Goal: Register for event/course

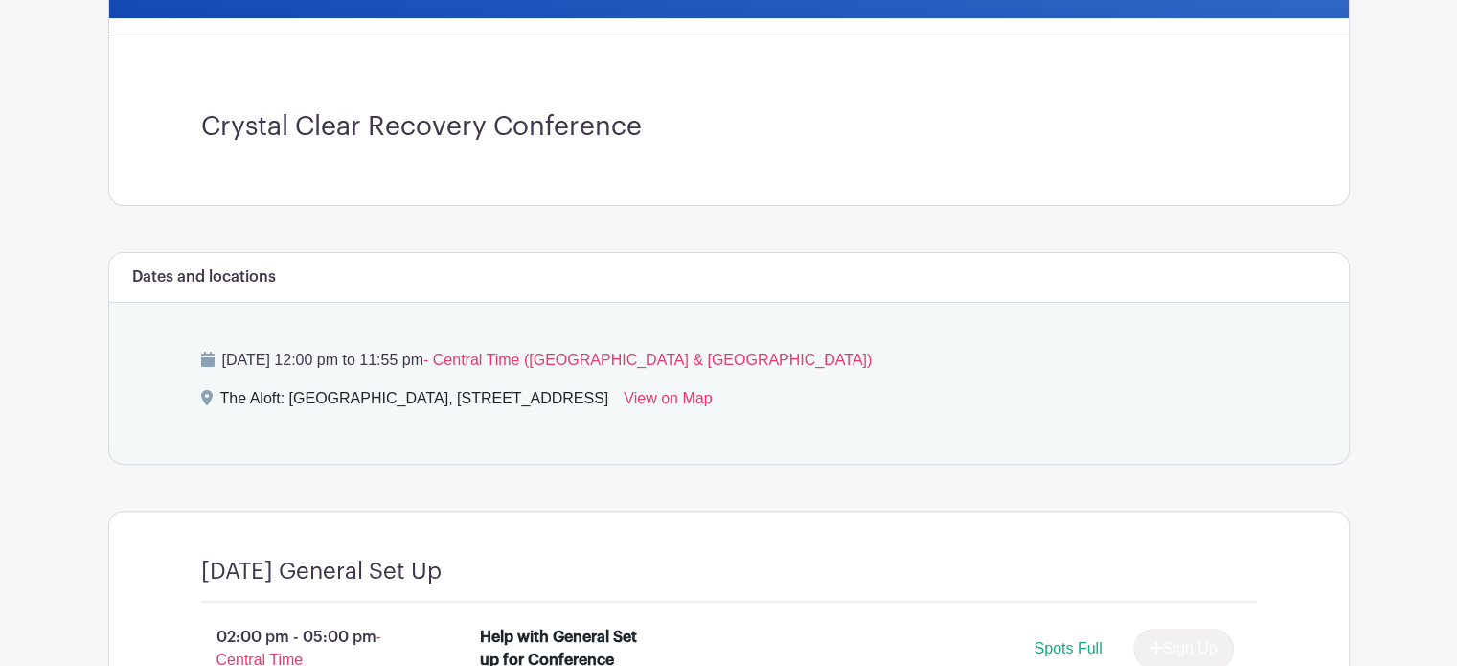
scroll to position [517, 0]
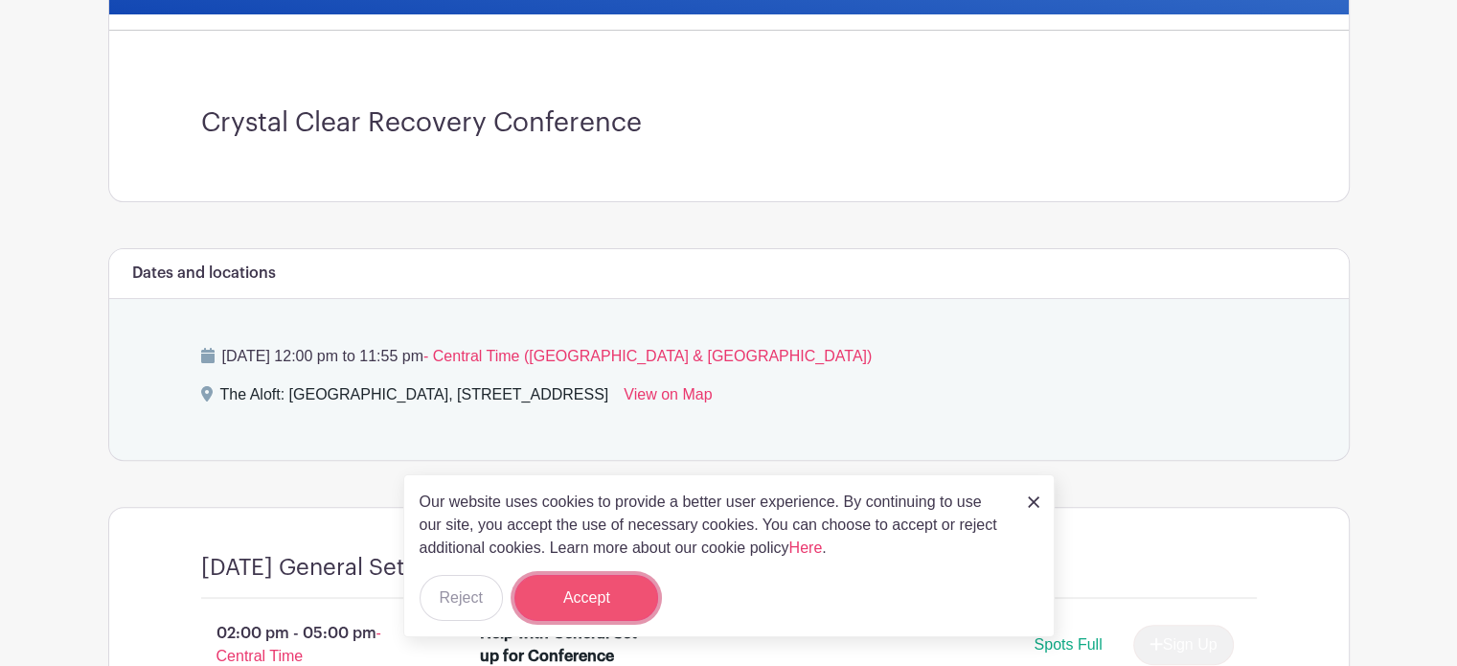
click at [568, 604] on button "Accept" at bounding box center [586, 598] width 144 height 46
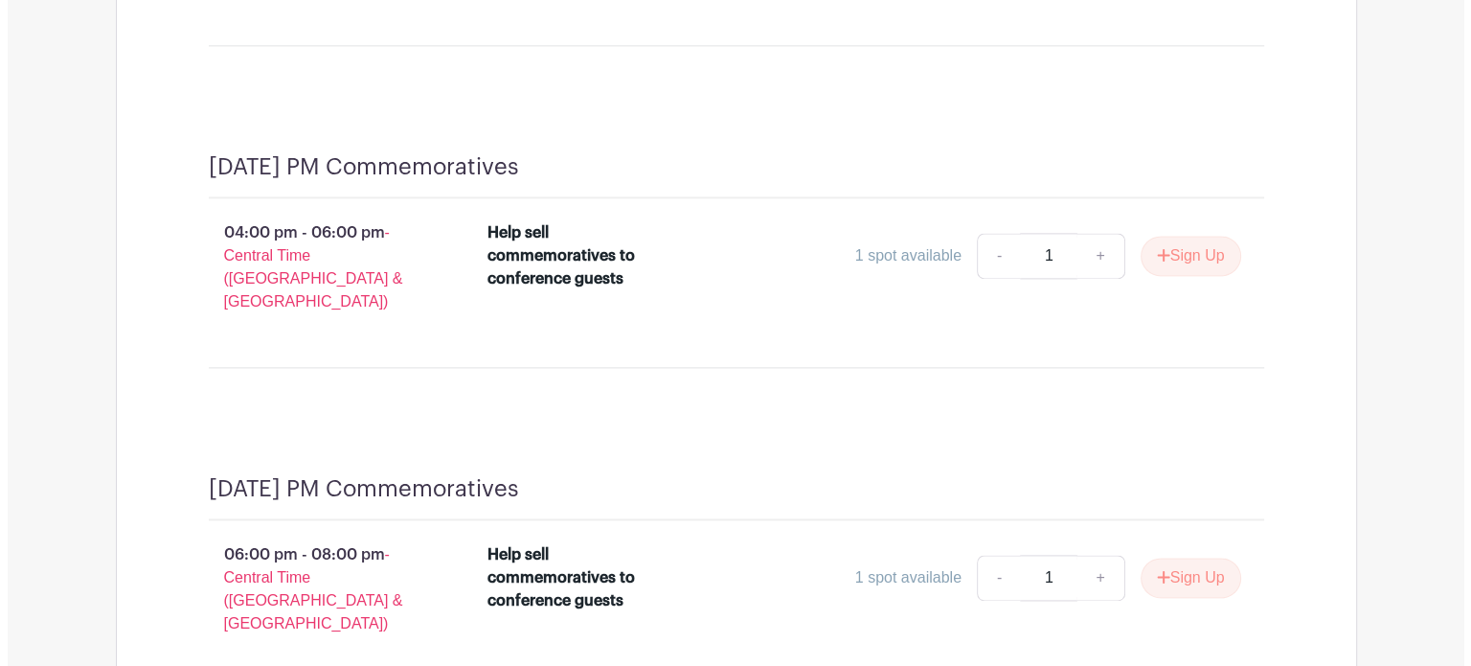
scroll to position [2578, 0]
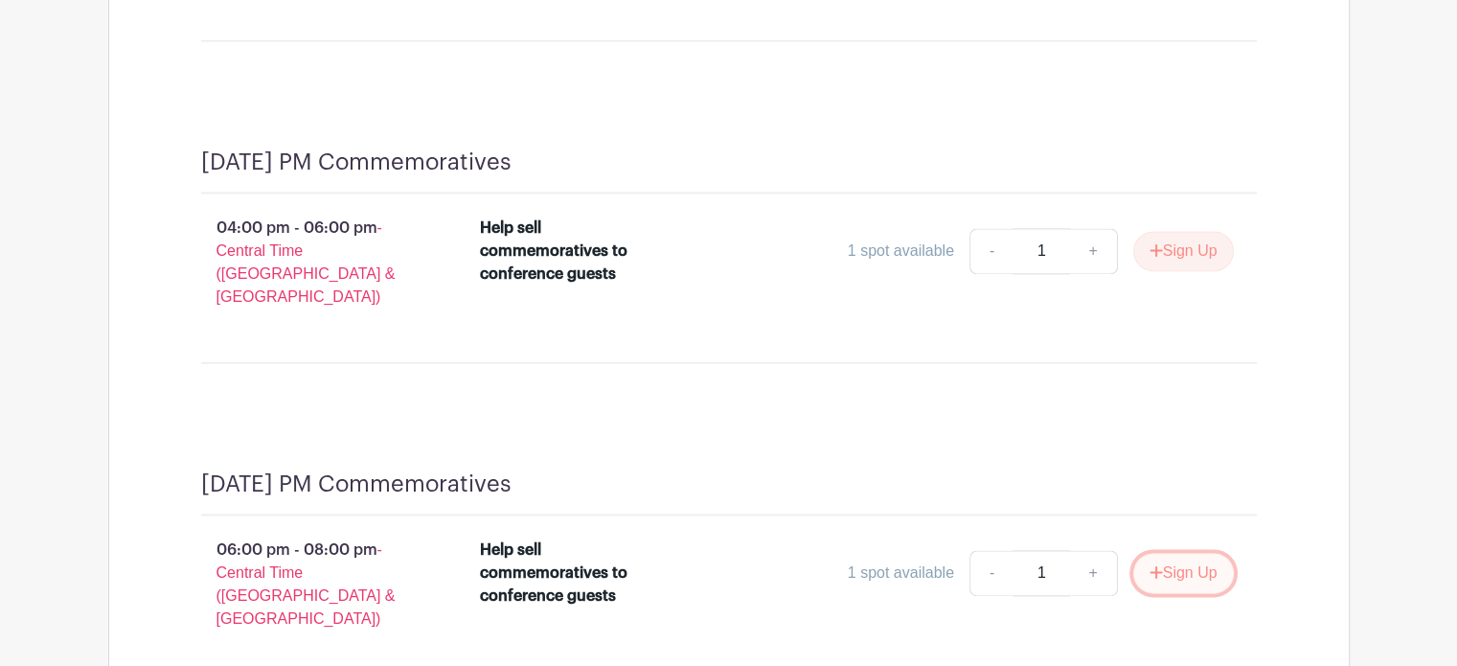
click at [1192, 553] on button "Sign Up" at bounding box center [1183, 573] width 101 height 40
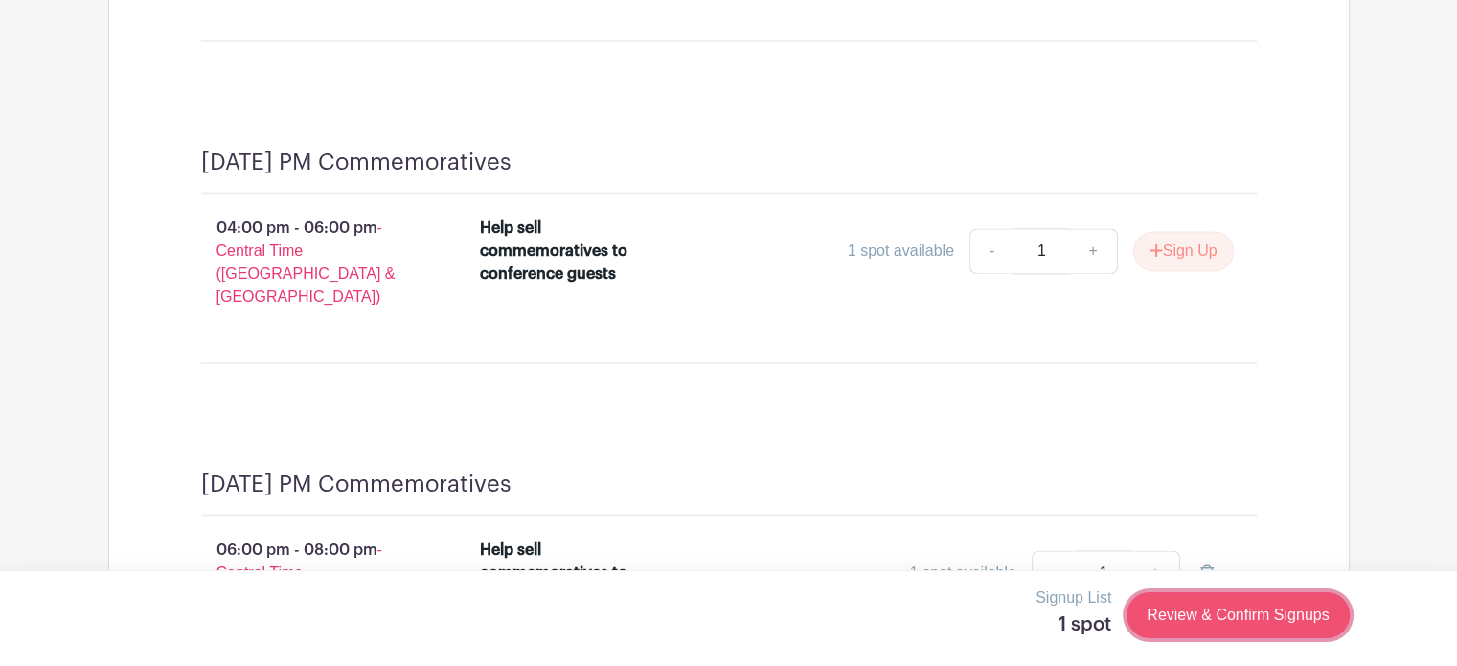
click at [1243, 608] on link "Review & Confirm Signups" at bounding box center [1237, 615] width 222 height 46
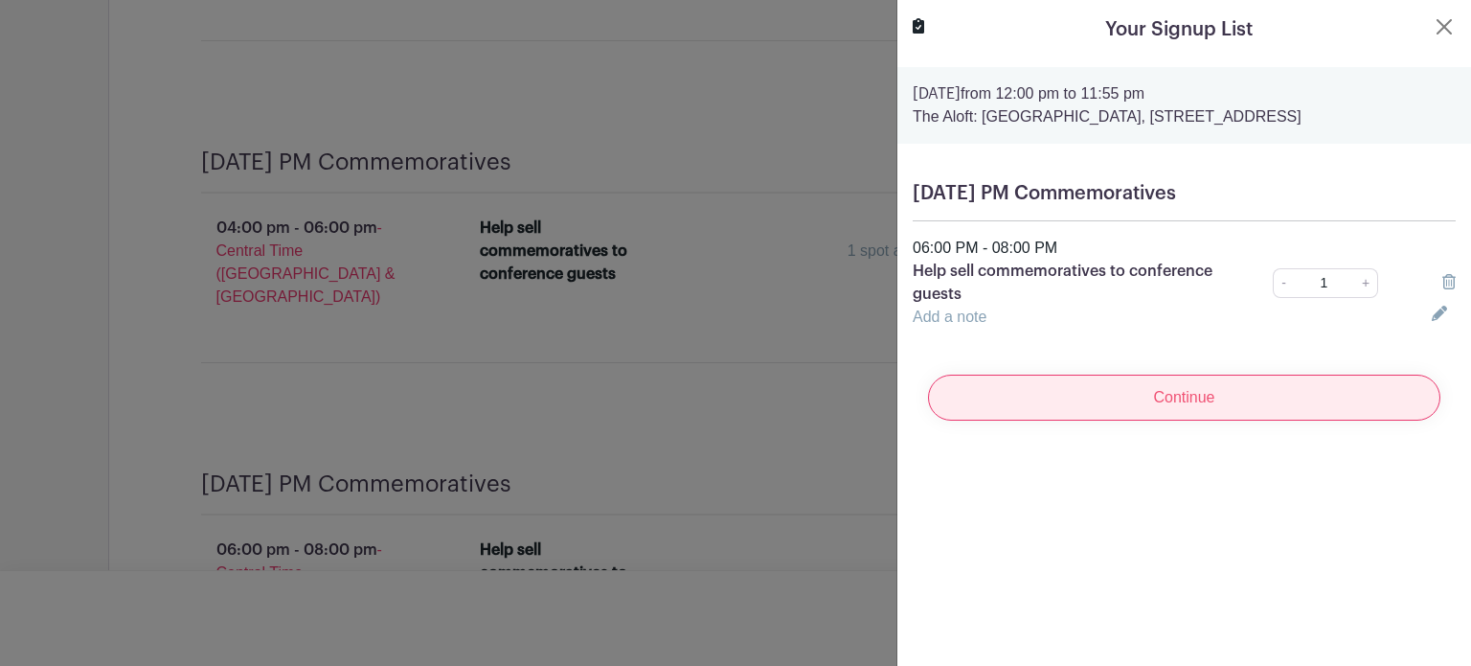
click at [1077, 406] on input "Continue" at bounding box center [1184, 398] width 512 height 46
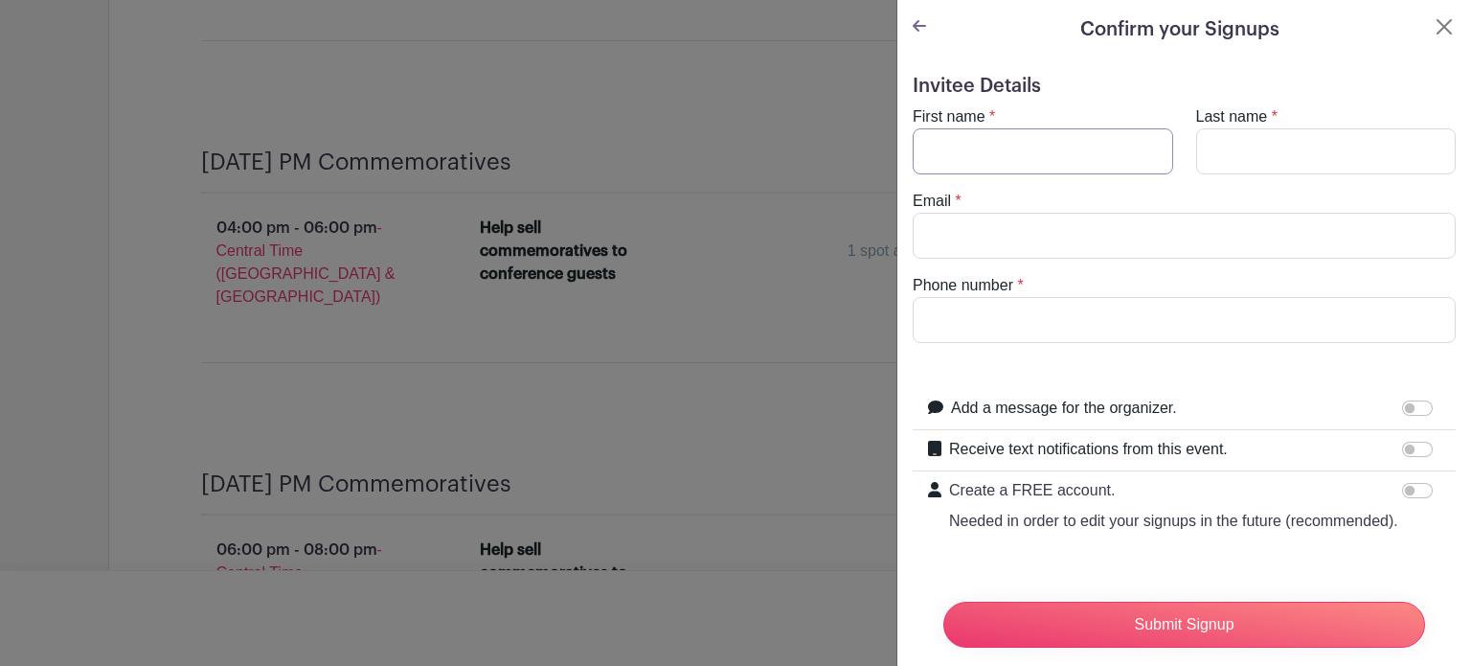
click at [1008, 143] on input "First name" at bounding box center [1043, 151] width 261 height 46
type input "Elizabeth"
type input "Hubner"
type input "hubnereg@gmail.com"
type input "9403000656"
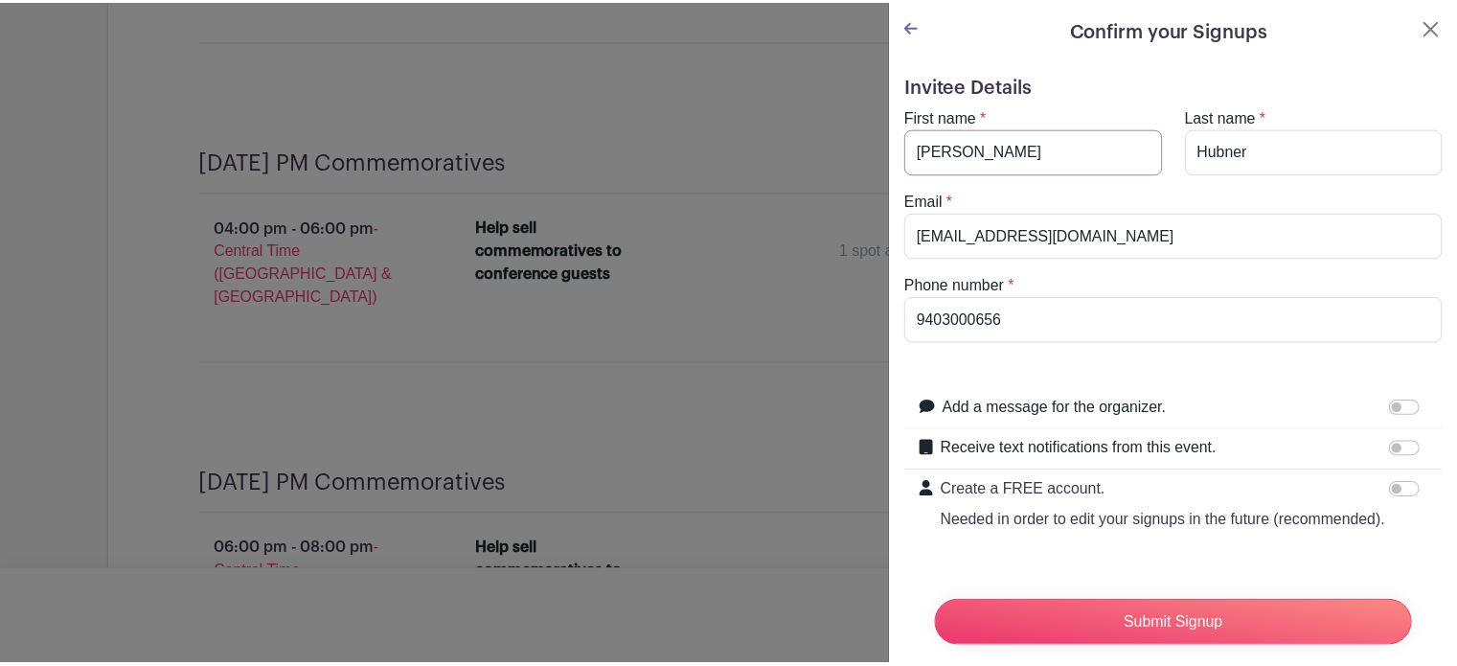
scroll to position [63, 0]
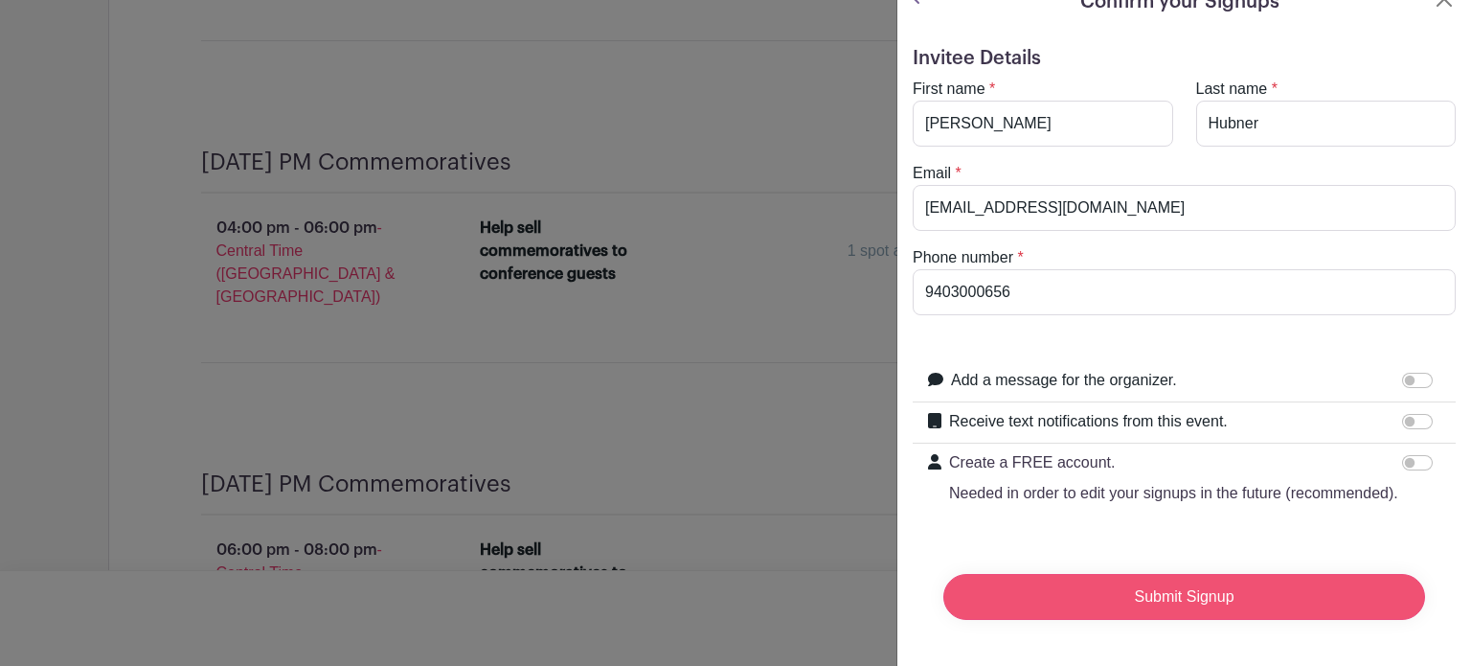
click at [1125, 574] on input "Submit Signup" at bounding box center [1184, 597] width 482 height 46
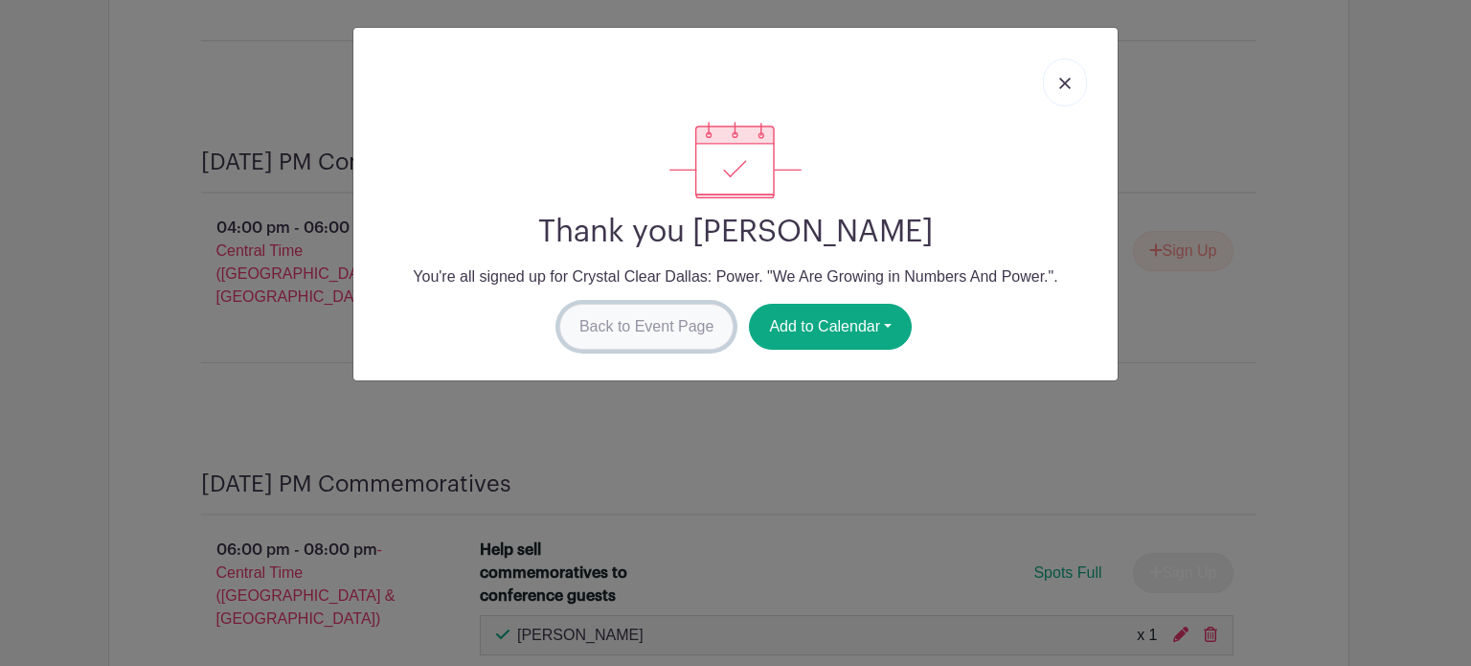
click at [665, 306] on link "Back to Event Page" at bounding box center [646, 327] width 175 height 46
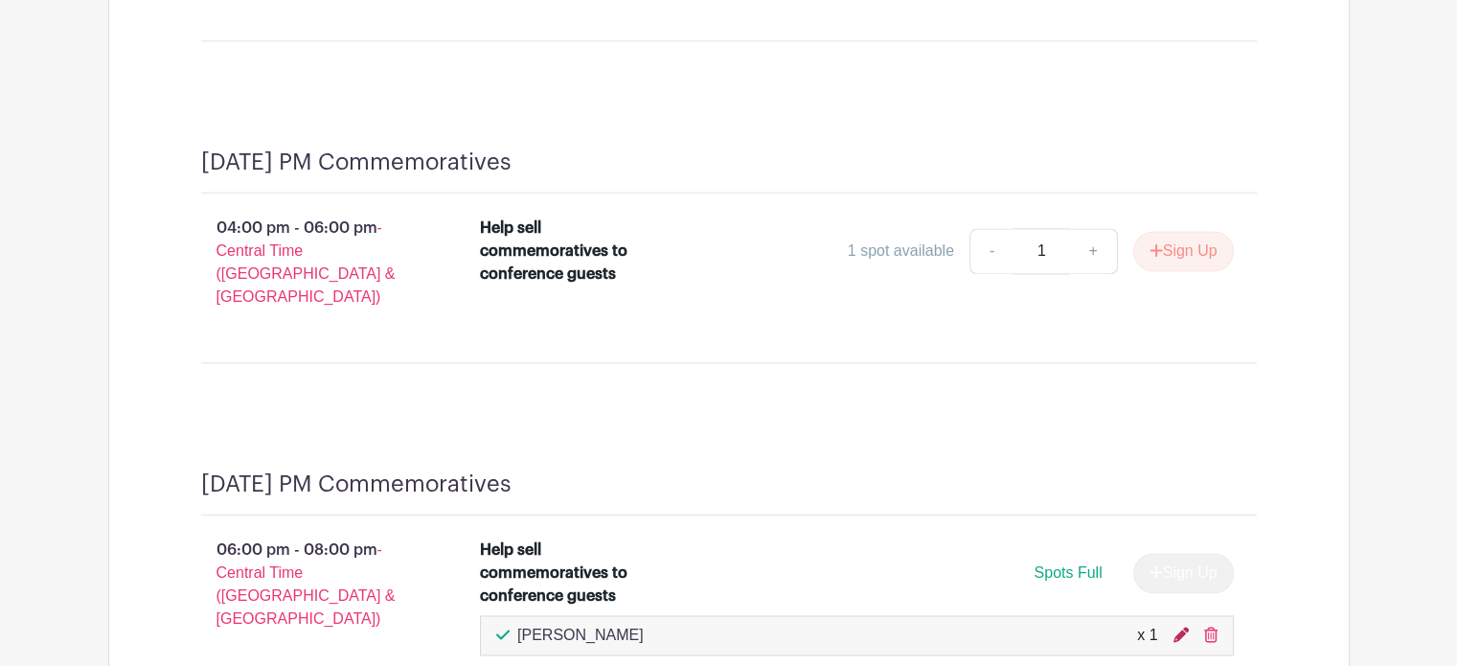
click at [1175, 626] on icon at bounding box center [1180, 633] width 15 height 15
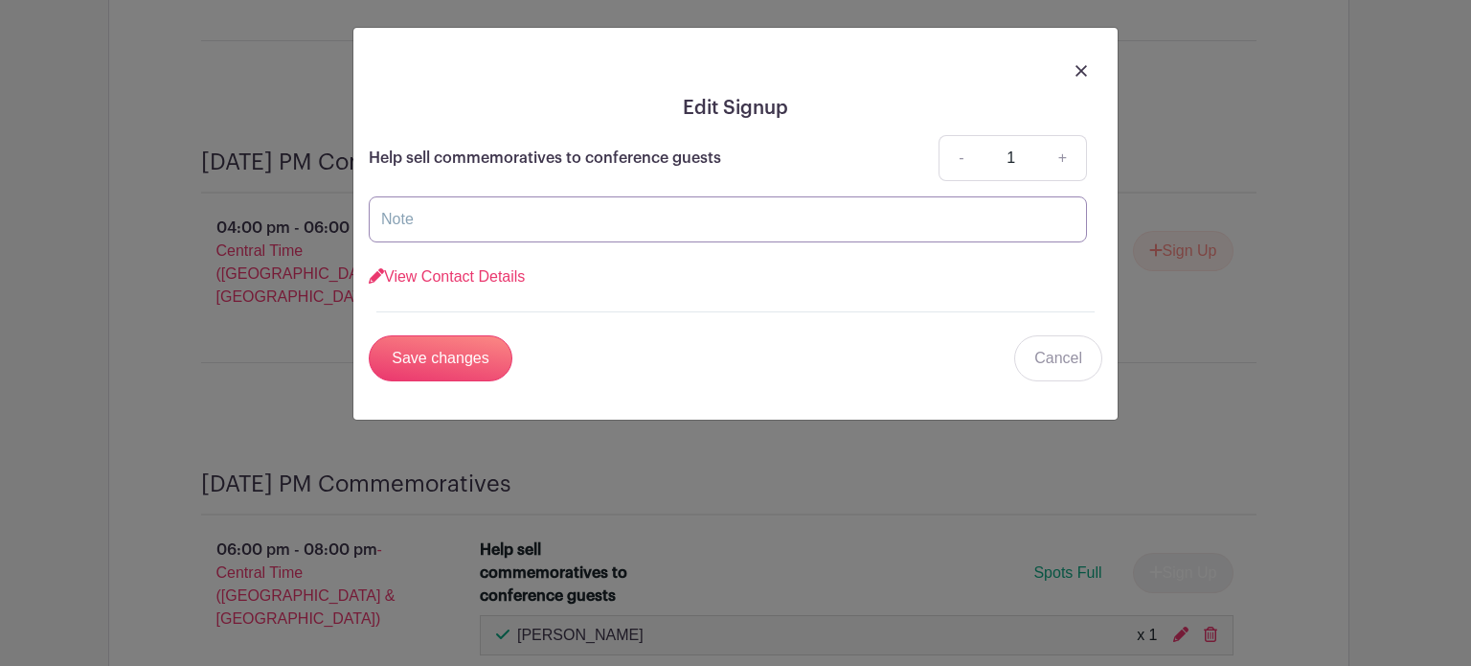
click at [487, 228] on input "text" at bounding box center [728, 219] width 718 height 46
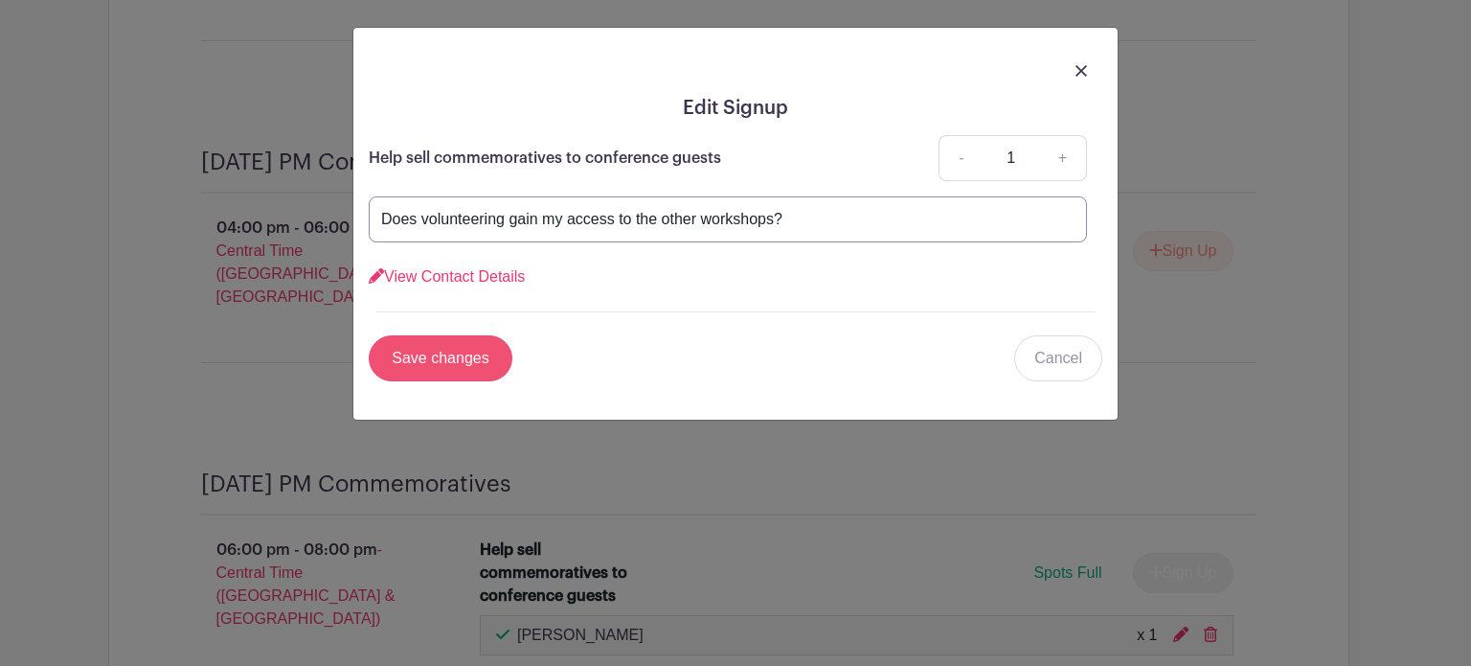
type input "Does volunteering gain my access to the other workshops?"
click at [466, 352] on input "Save changes" at bounding box center [441, 358] width 144 height 46
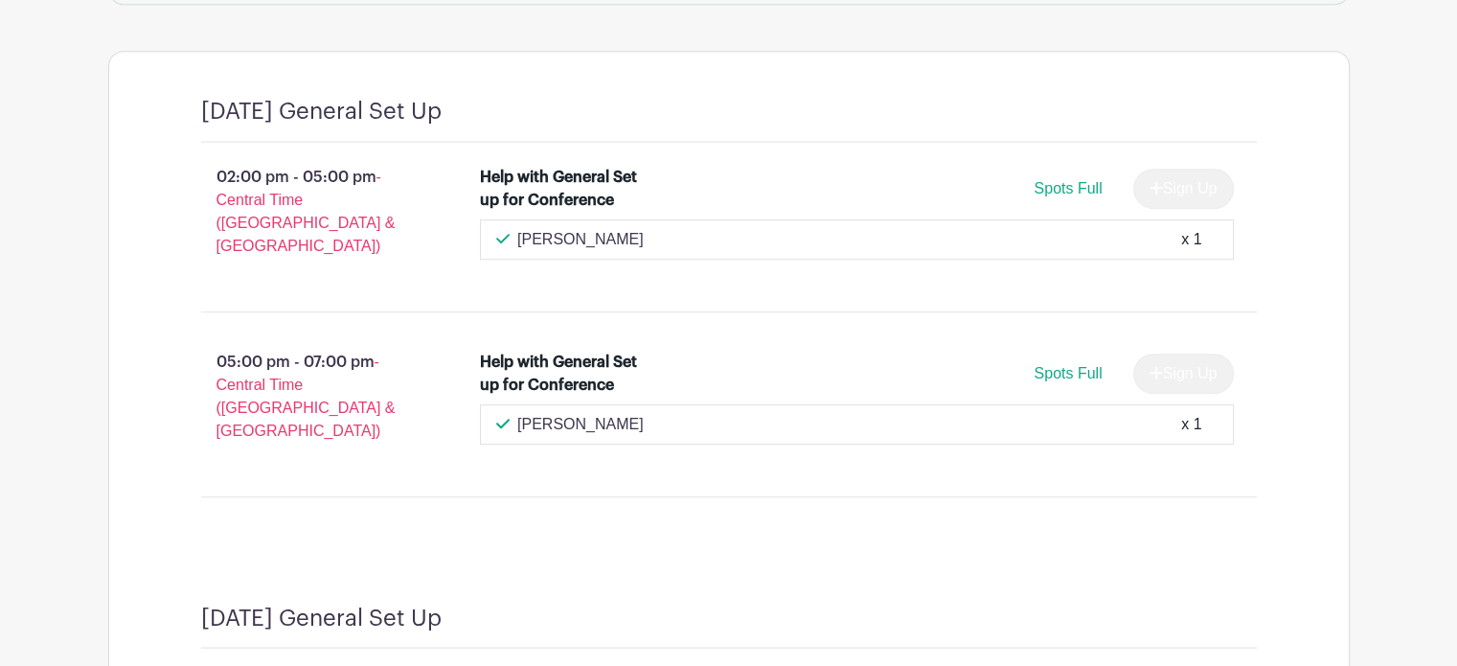
scroll to position [693, 0]
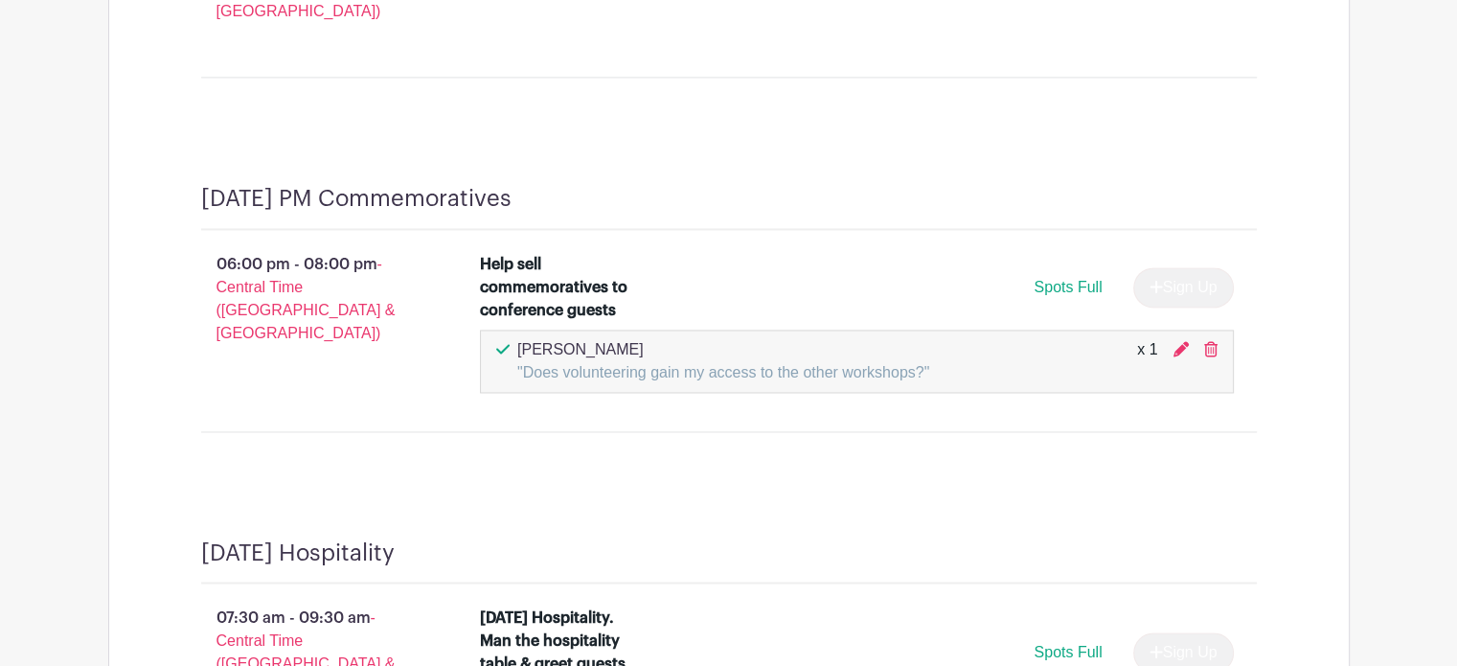
scroll to position [2865, 0]
